Goal: Task Accomplishment & Management: Manage account settings

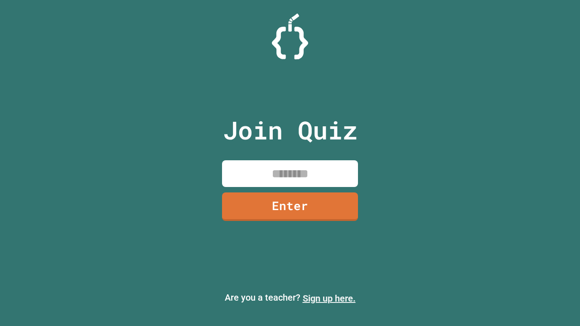
click at [329, 299] on link "Sign up here." at bounding box center [329, 298] width 53 height 11
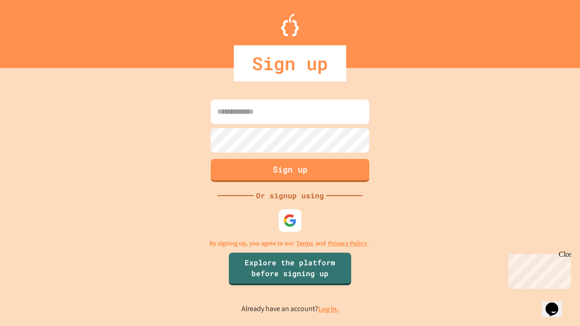
click at [329, 309] on link "Log in." at bounding box center [328, 310] width 21 height 10
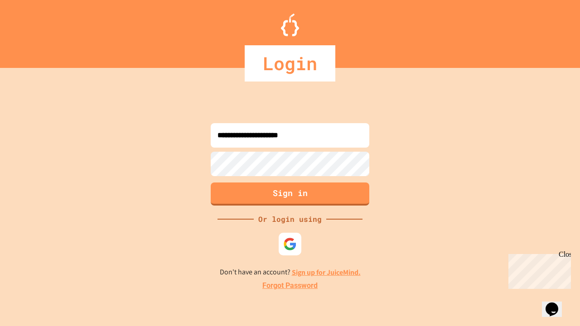
type input "**********"
